Goal: Task Accomplishment & Management: Complete application form

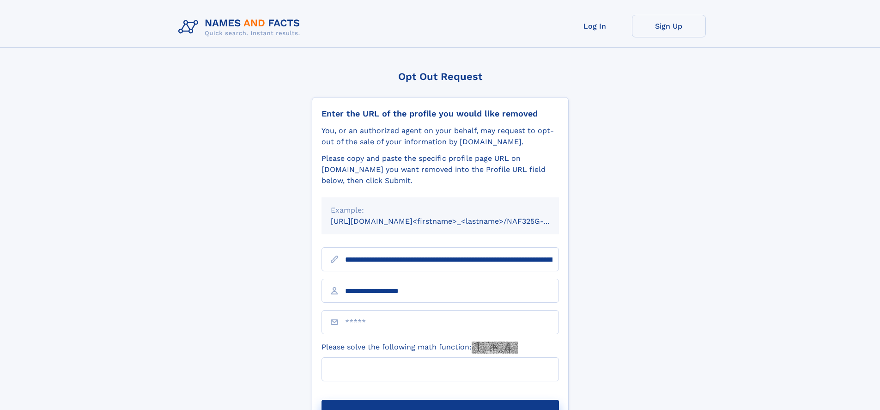
type input "**********"
type input "**"
click at [440, 400] on button "Submit Opt Out Request" at bounding box center [439, 415] width 237 height 30
